Goal: Download file/media

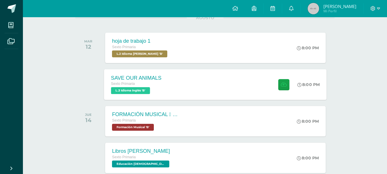
scroll to position [76, 0]
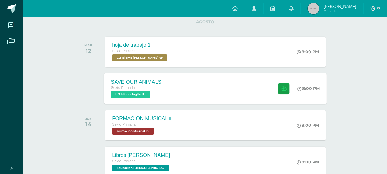
click at [234, 80] on div "SAVE OUR ANIMALS Sexto Primaria L.3 Idioma Inglés 'B' 8:00 PM SAVE OUR ANIMALS …" at bounding box center [215, 88] width 222 height 31
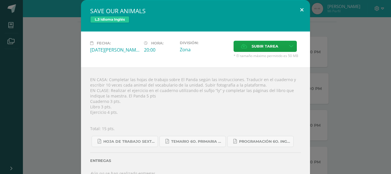
click at [300, 8] on button at bounding box center [302, 9] width 16 height 19
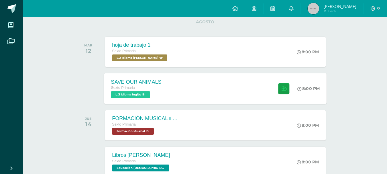
scroll to position [115, 0]
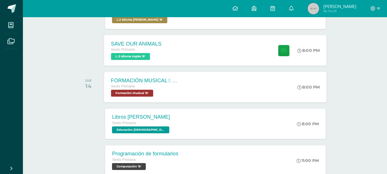
click at [183, 88] on div "FORMACIÓN MUSICAL  ALTERACIONES SIMPLES Sexto Primaria Formación Musical 'B'" at bounding box center [145, 87] width 83 height 31
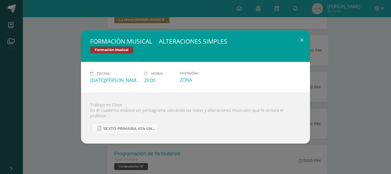
click at [391, 62] on div "FORMACIÓN MUSICAL  ALTERACIONES SIMPLES Formación Musical Fecha: [DATE][PERSON…" at bounding box center [195, 87] width 391 height 174
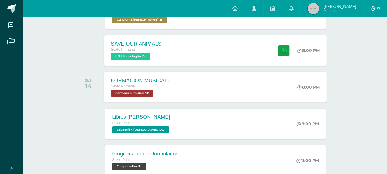
click at [184, 98] on div "FORMACIÓN MUSICAL  ALTERACIONES SIMPLES Sexto Primaria Formación Musical 'B'" at bounding box center [145, 87] width 83 height 31
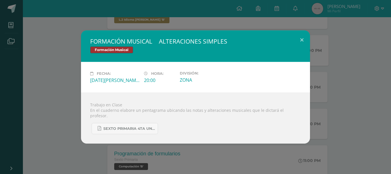
click at [336, 85] on div "FORMACIÓN MUSICAL  ALTERACIONES SIMPLES Formación Musical Fecha: [DATE][PERSON…" at bounding box center [195, 86] width 387 height 113
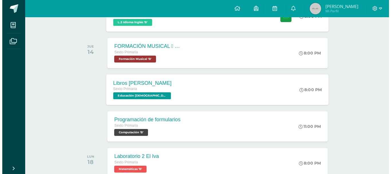
scroll to position [153, 0]
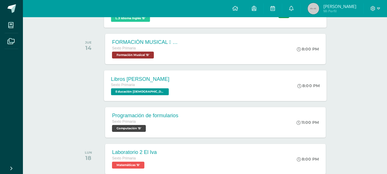
click at [178, 74] on div "Libros [PERSON_NAME] Sexto Primaria Educación [DEMOGRAPHIC_DATA] 'B' 8:00 PM Li…" at bounding box center [215, 85] width 222 height 31
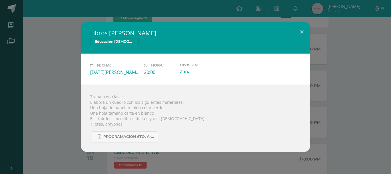
click at [387, 64] on div "Libros [PERSON_NAME] Educación [DEMOGRAPHIC_DATA] Fecha: [DATE][PERSON_NAME] Ho…" at bounding box center [195, 86] width 387 height 129
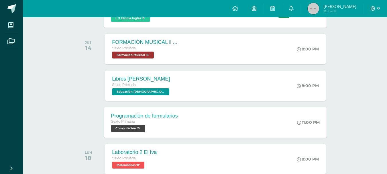
click at [234, 118] on div "Programación de formularios Sexto Primaria Computación 'B' 11:00 PM Programació…" at bounding box center [215, 122] width 222 height 31
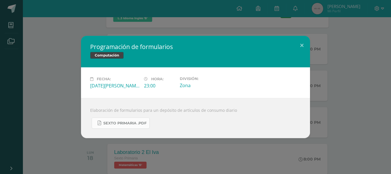
click at [135, 119] on link "Sexto Primaria .pdf" at bounding box center [121, 122] width 58 height 11
